Goal: Information Seeking & Learning: Learn about a topic

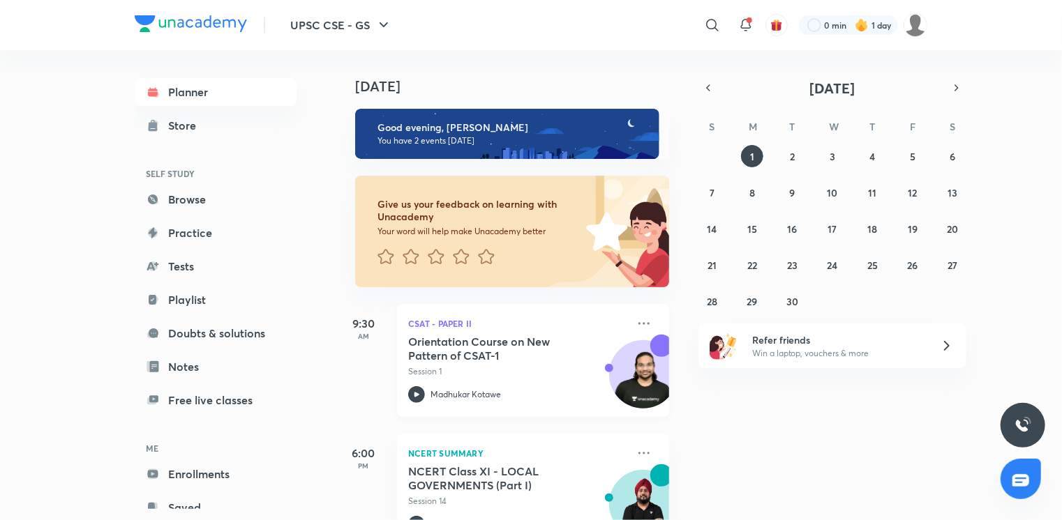
scroll to position [47, 0]
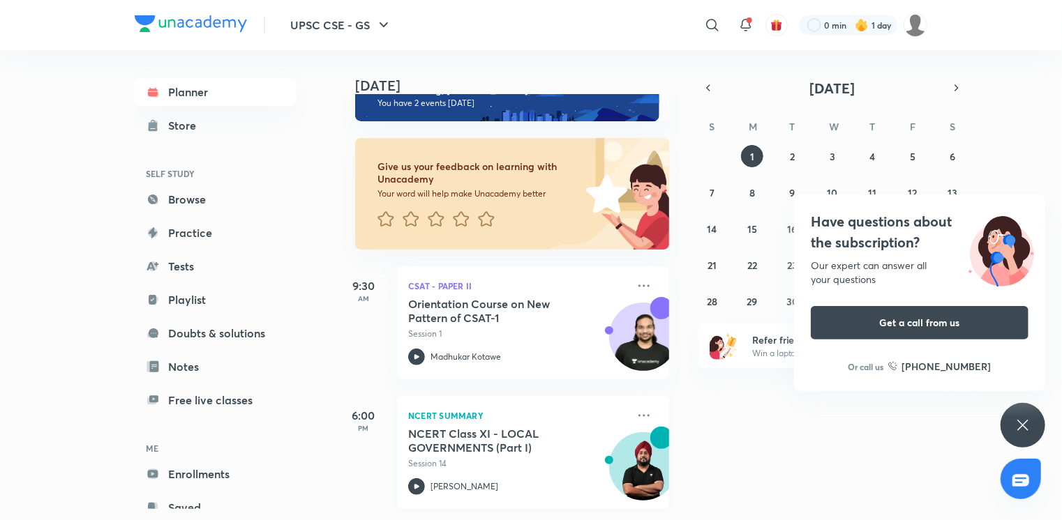
click at [444, 467] on div "NCERT Class XI - LOCAL GOVERNMENTS (Part I) Session 14 [PERSON_NAME]" at bounding box center [517, 461] width 219 height 68
